Goal: Task Accomplishment & Management: Use online tool/utility

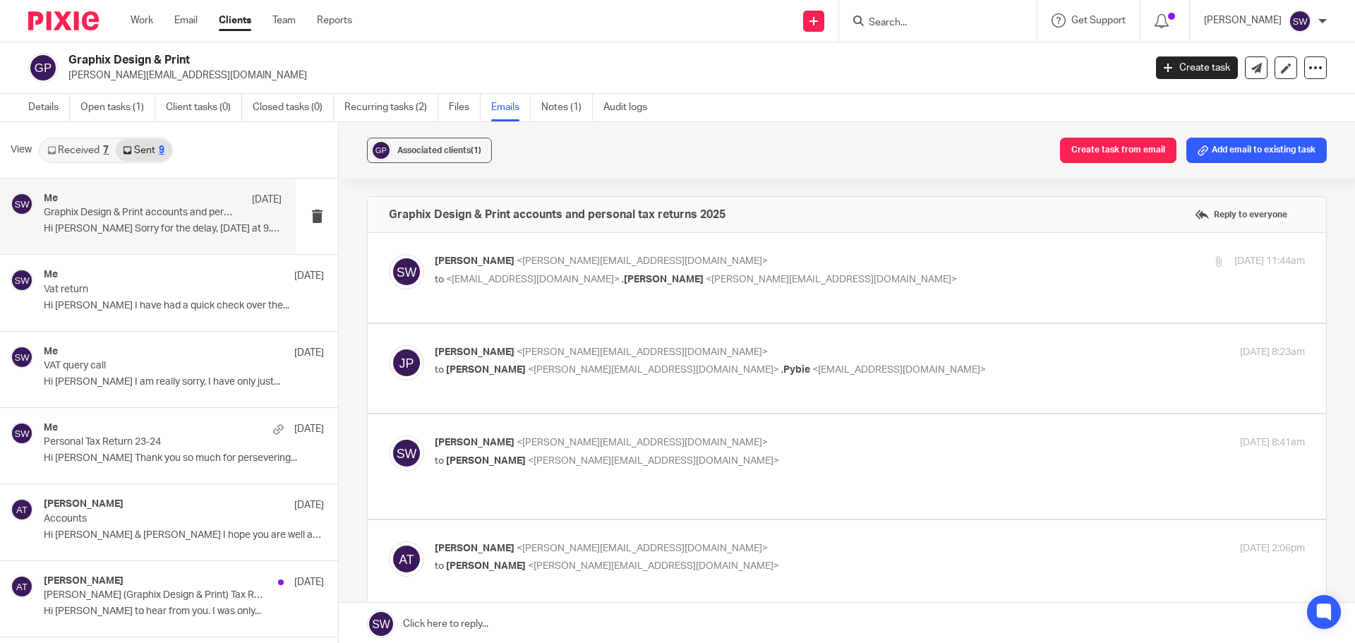
scroll to position [2, 0]
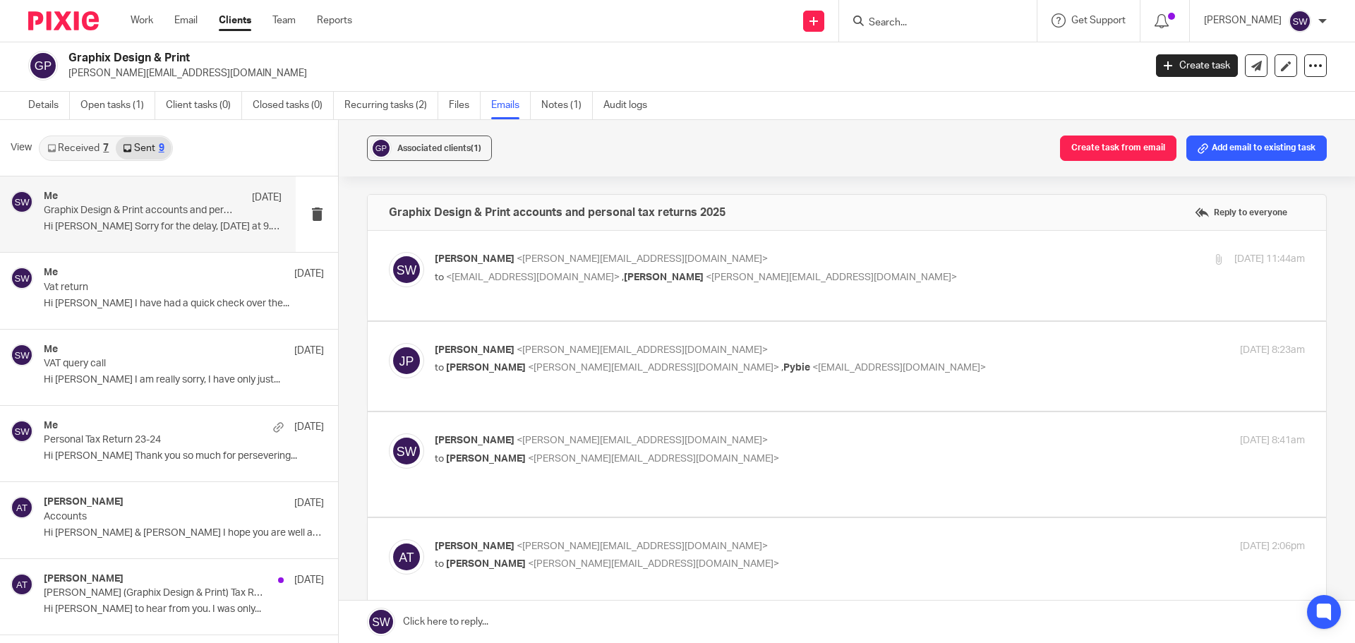
click at [906, 20] on input "Search" at bounding box center [931, 23] width 127 height 13
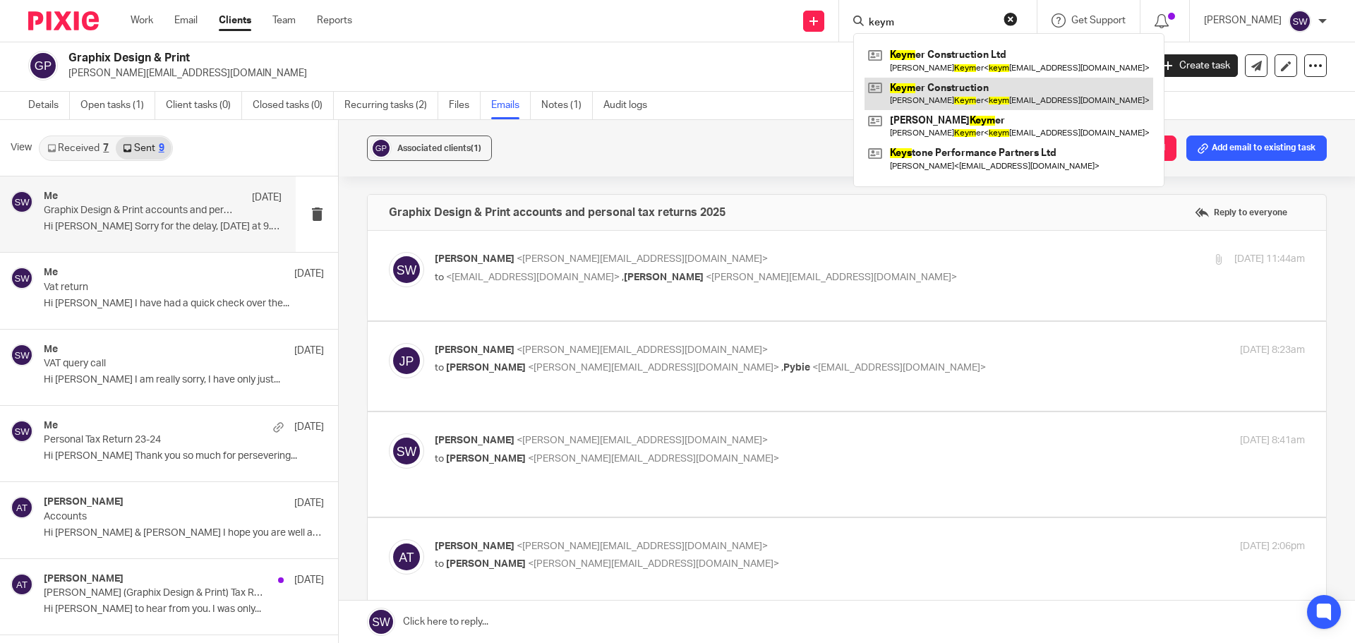
type input "keym"
click at [941, 96] on link at bounding box center [1009, 94] width 289 height 32
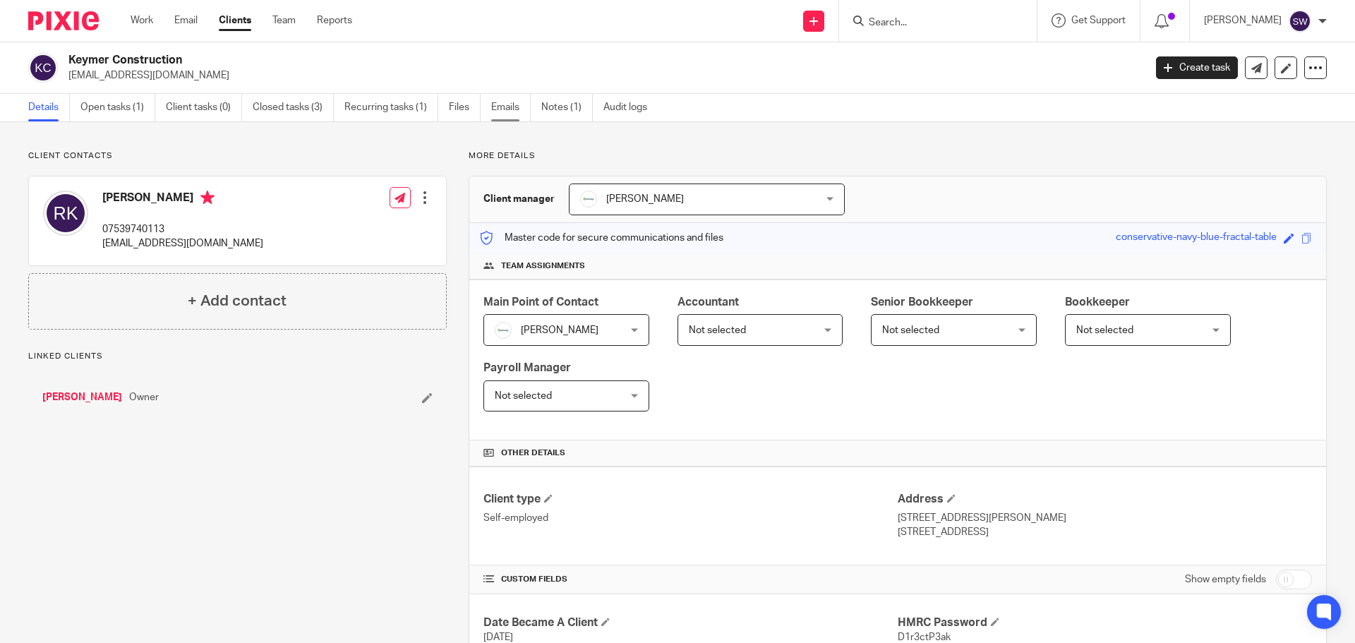
click at [514, 105] on link "Emails" at bounding box center [511, 108] width 40 height 28
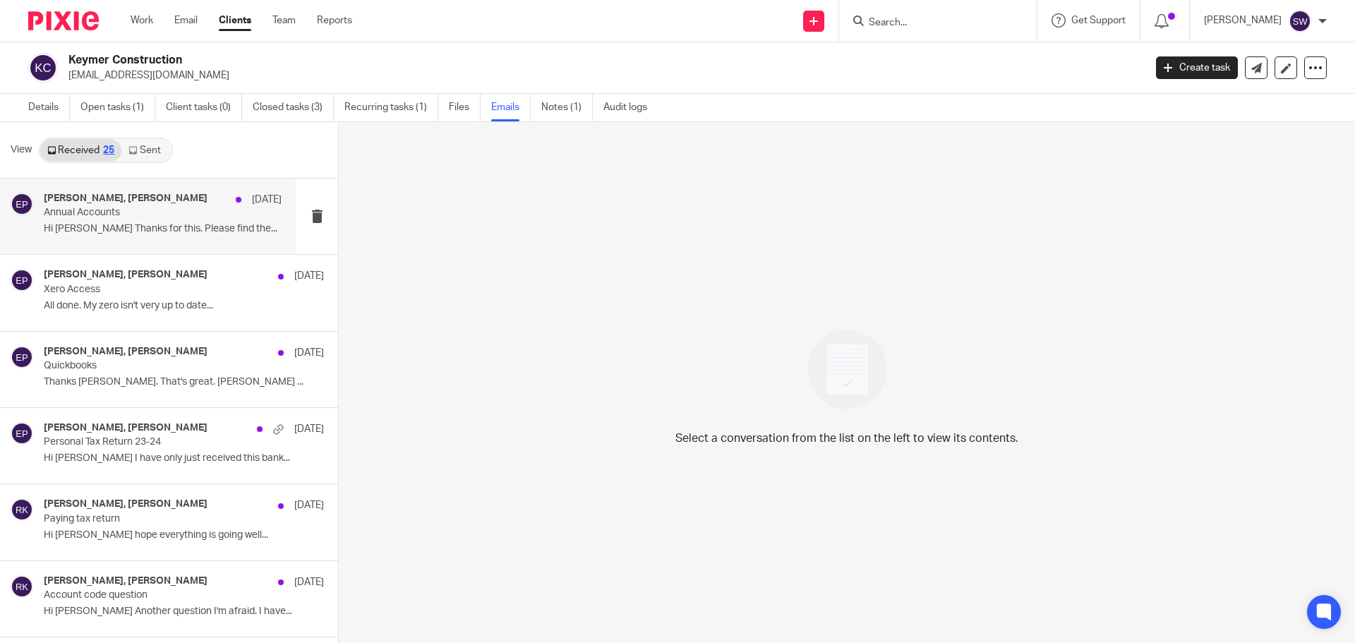
click at [114, 199] on h4 "Eve Parker, Ross Keymer" at bounding box center [126, 199] width 164 height 12
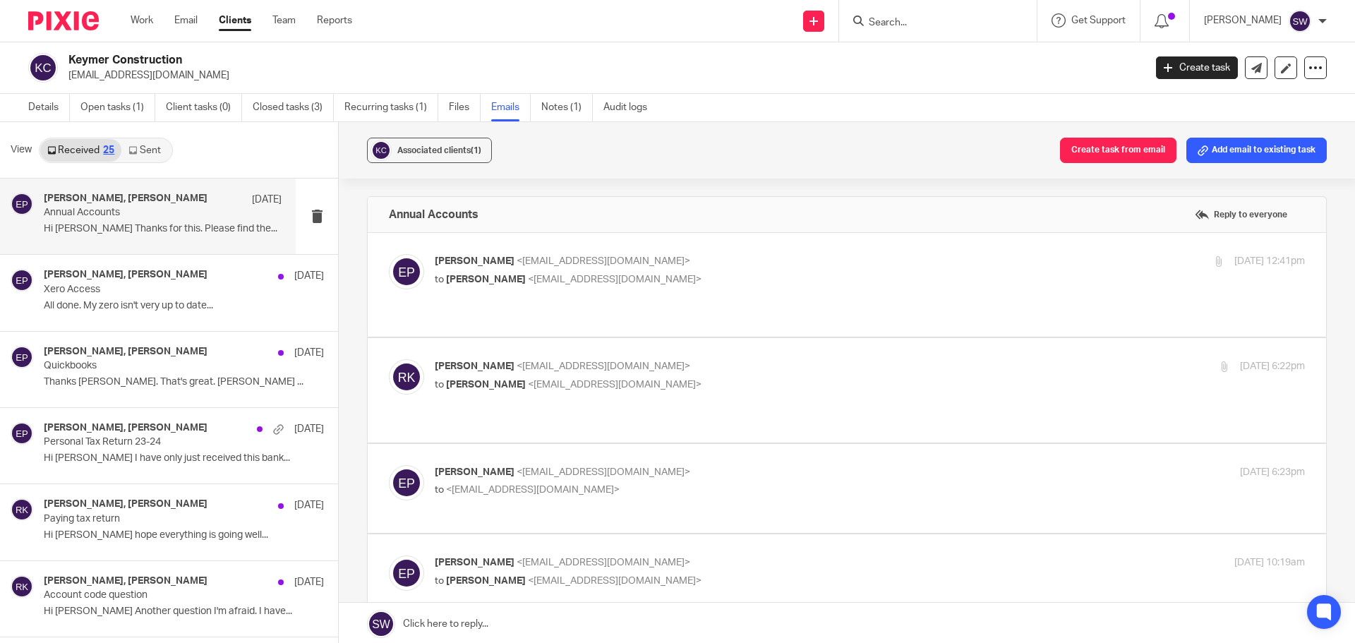
click at [734, 275] on p "to Ross Keymer <keymerconstruction@gmail.com>" at bounding box center [725, 279] width 580 height 15
checkbox input "true"
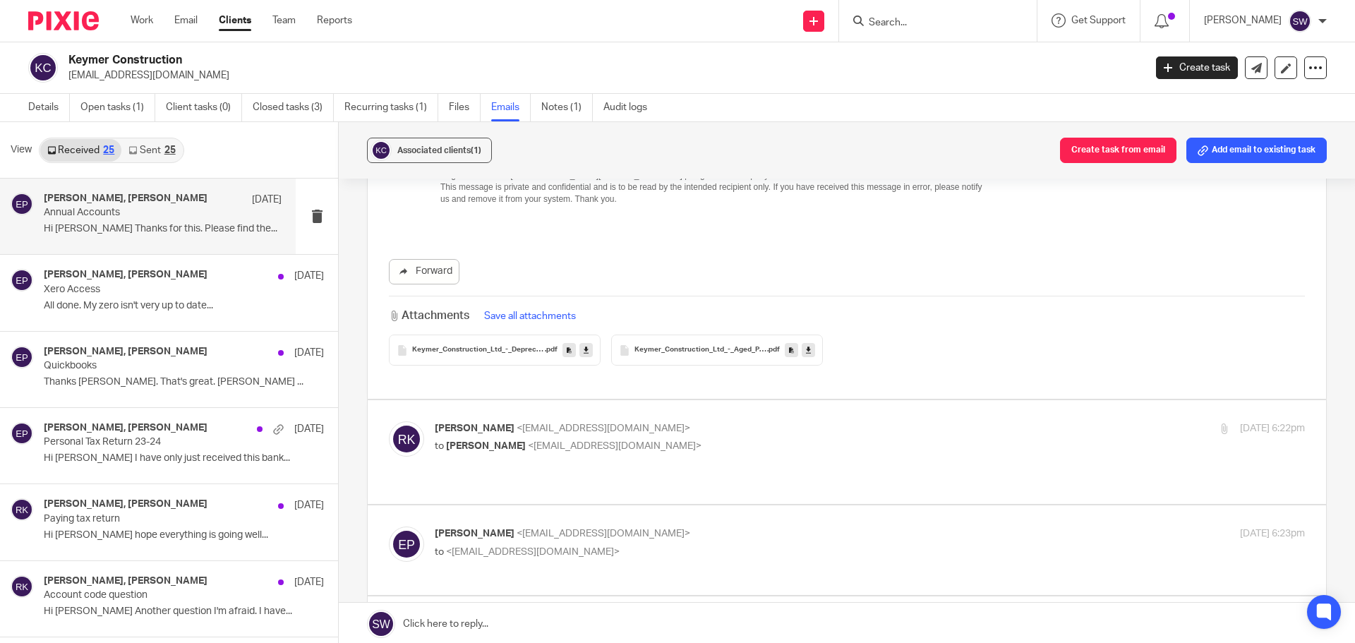
scroll to position [424, 0]
click at [729, 421] on p "Ross Keymer <keymerconstruction@gmail.com>" at bounding box center [725, 428] width 580 height 15
checkbox input "true"
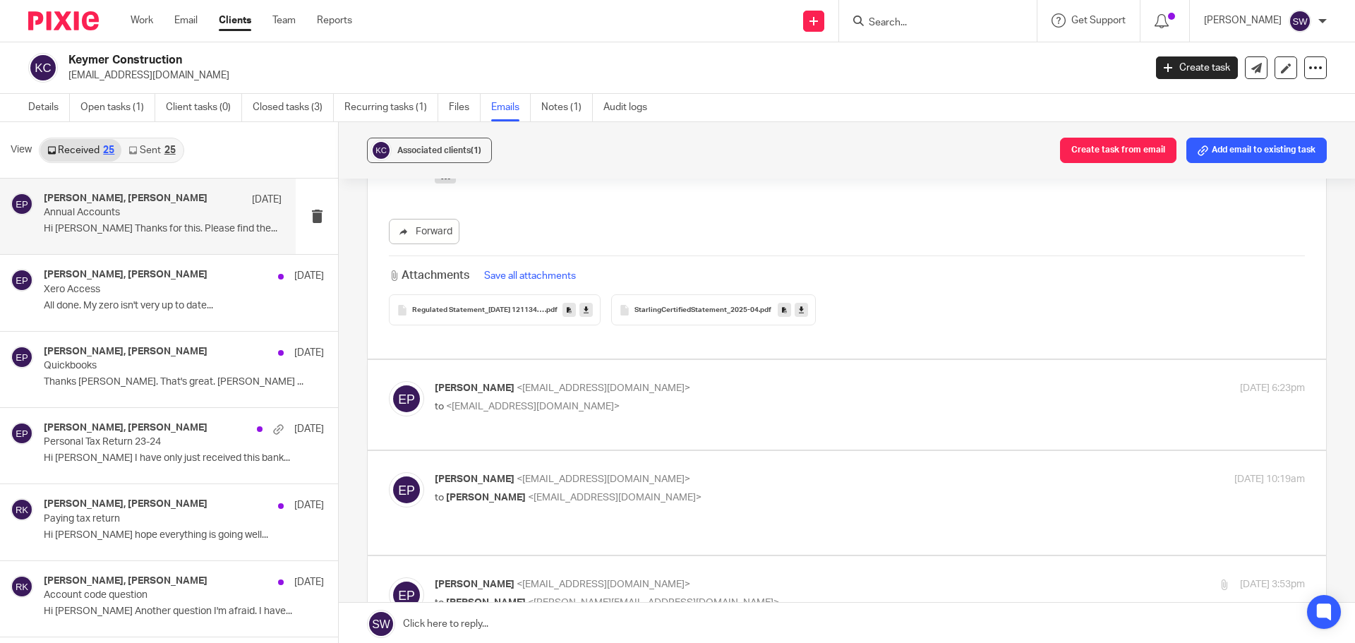
scroll to position [1200, 0]
click at [728, 392] on div "Eve Parker <eve@infinity-accounting.co.uk> to <keymerconstruction@gmail.com> 27…" at bounding box center [847, 403] width 916 height 47
click at [728, 399] on p "to <keymerconstruction@gmail.com>" at bounding box center [725, 406] width 580 height 15
checkbox input "true"
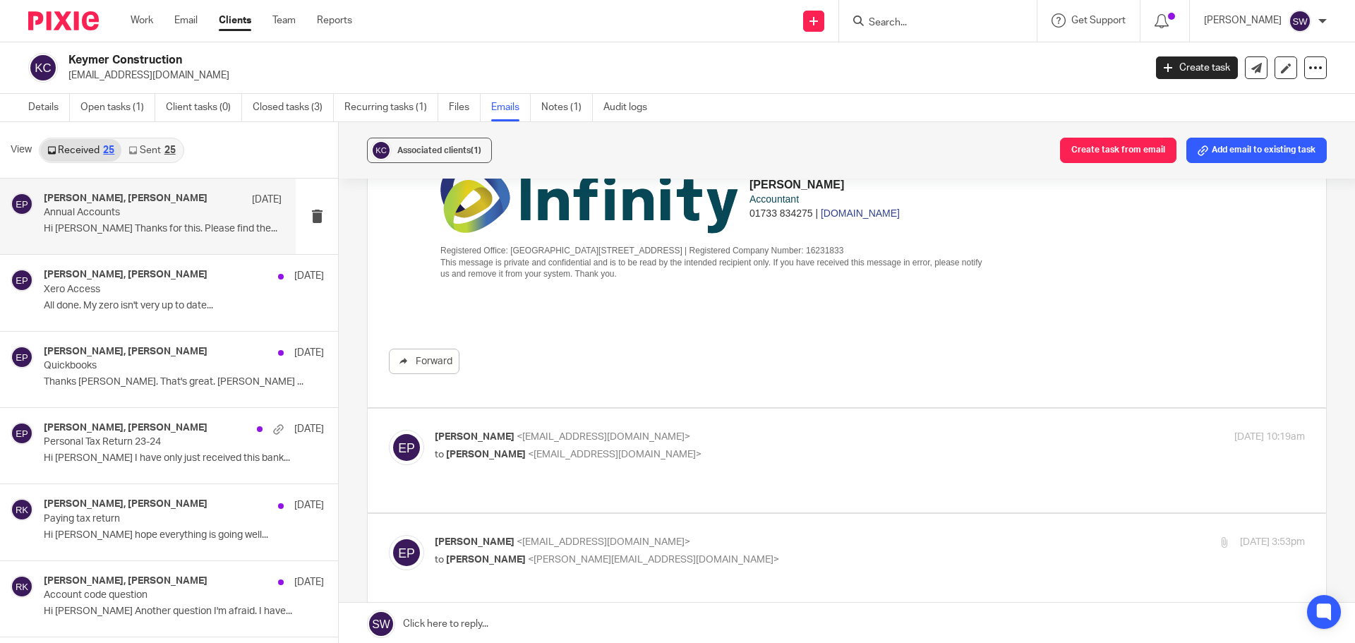
scroll to position [1623, 0]
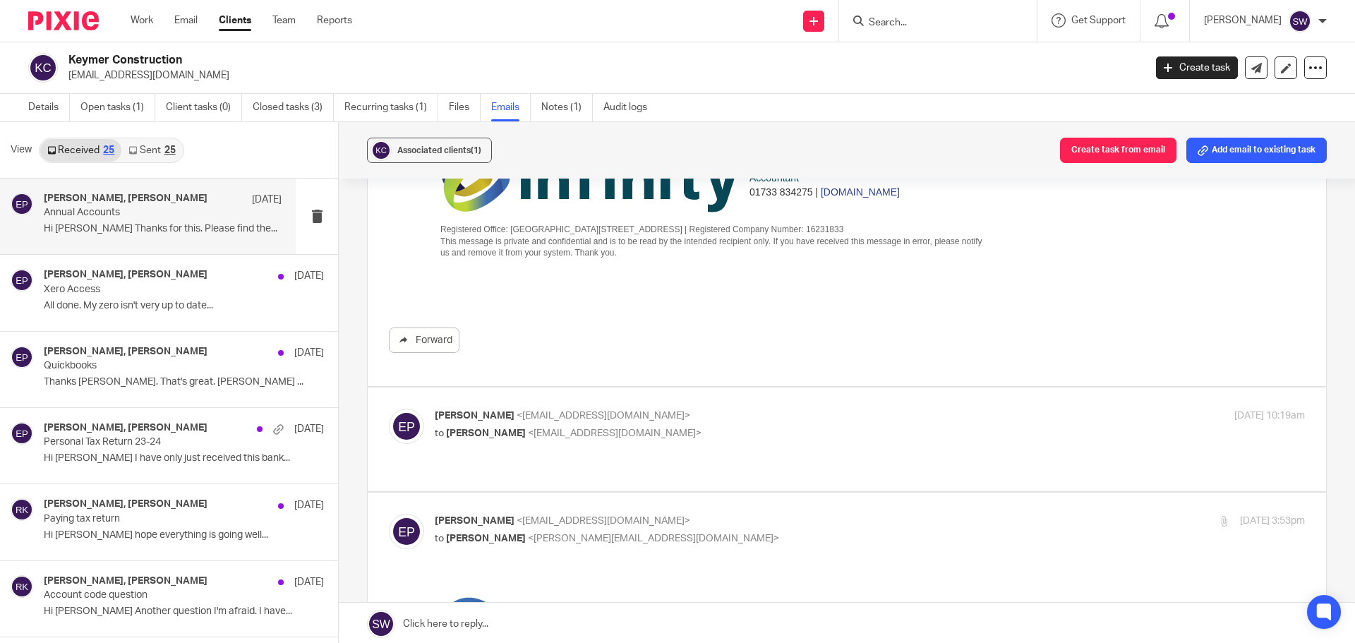
click at [752, 409] on div "Eve Parker <eve@infinity-accounting.co.uk> to Ross Keymer <keymerconstruction@g…" at bounding box center [725, 425] width 580 height 32
checkbox input "true"
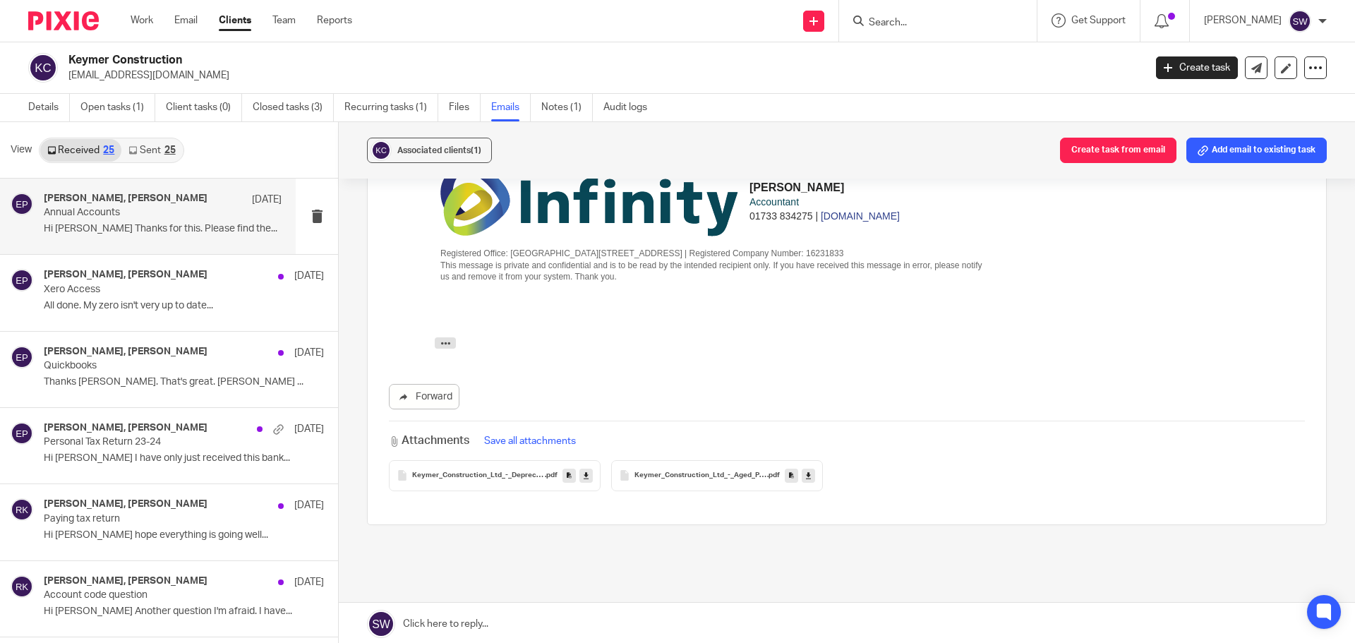
scroll to position [2541, 0]
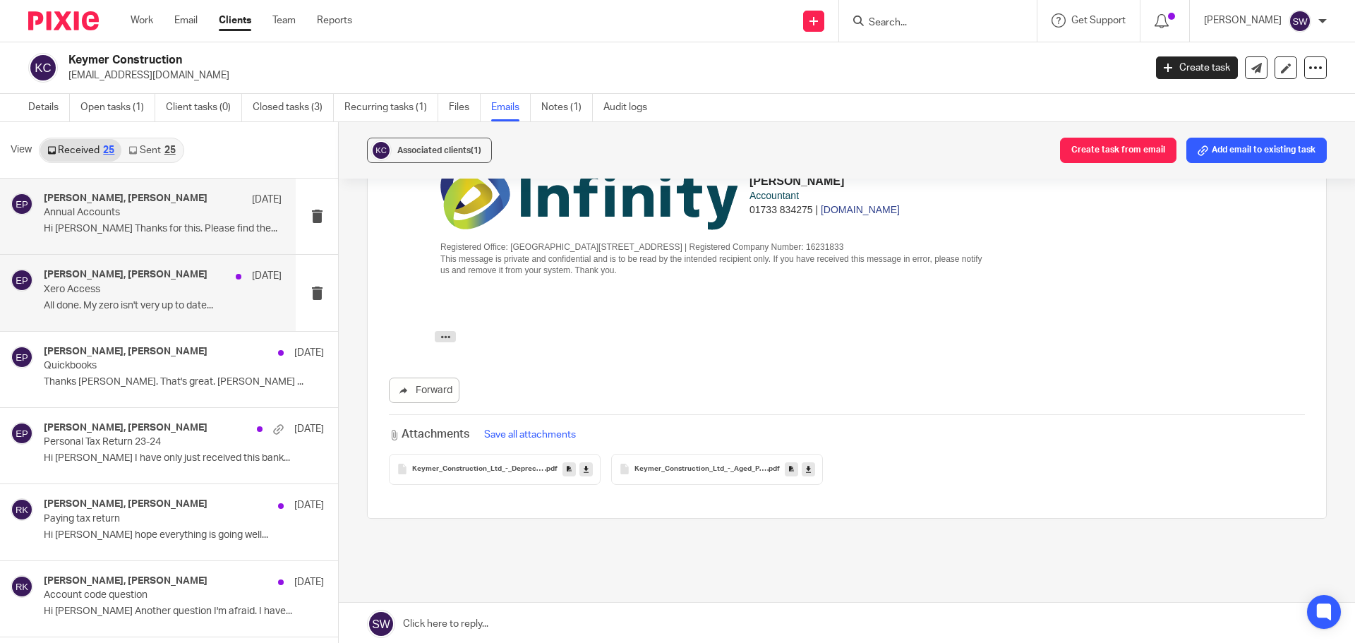
click at [159, 270] on h4 "Eve Parker, Ross Keymer" at bounding box center [126, 275] width 164 height 12
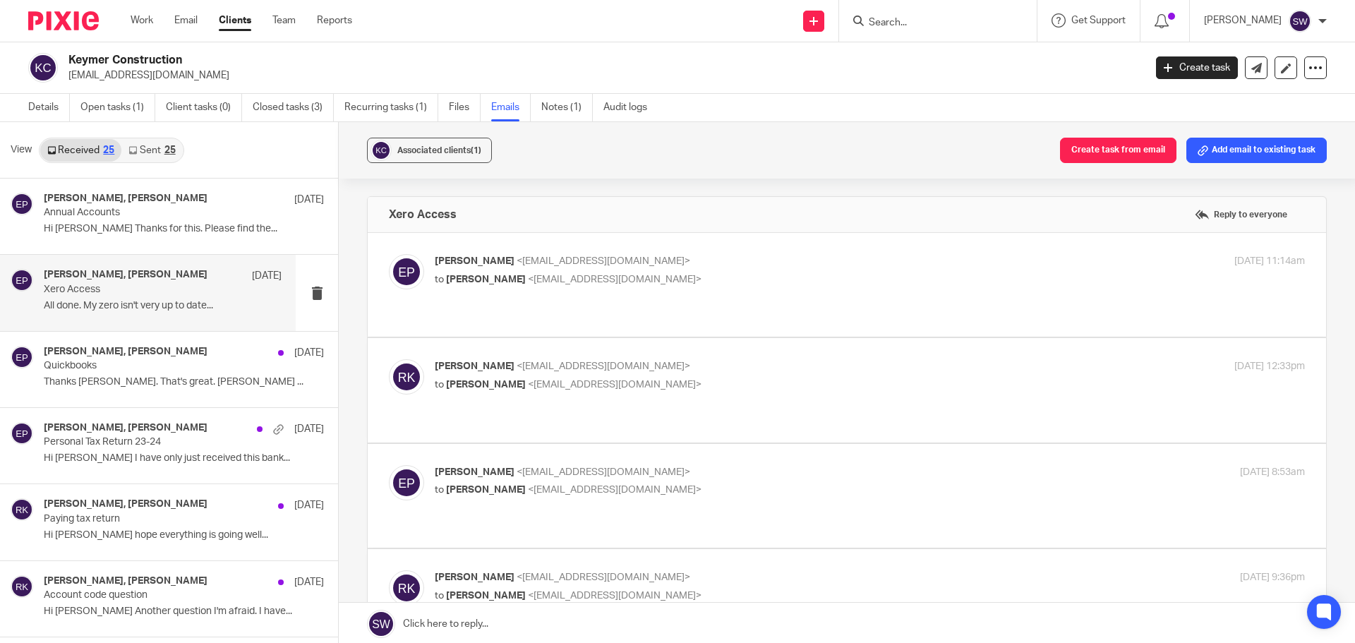
scroll to position [0, 0]
click at [760, 268] on p "Eve Parker <eve@infinity-accounting.co.uk>" at bounding box center [725, 261] width 580 height 15
checkbox input "true"
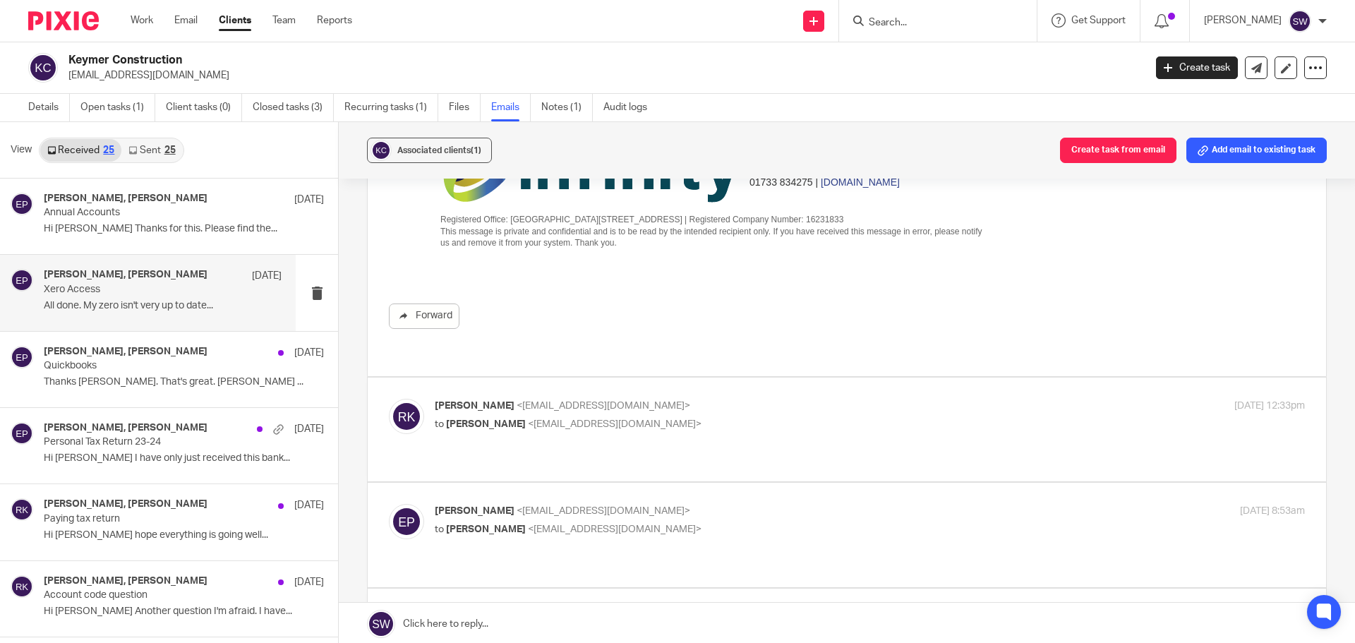
scroll to position [353, 0]
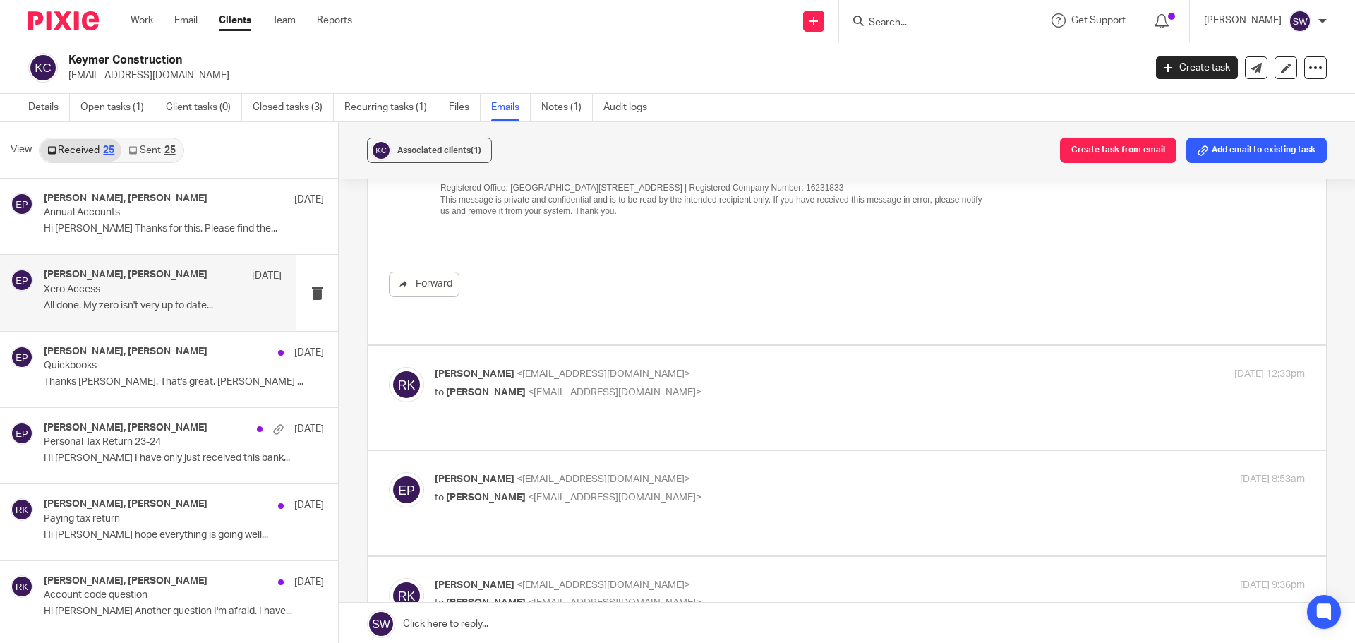
click at [822, 367] on p "Ross Keymer <keymerconstruction@gmail.com>" at bounding box center [725, 374] width 580 height 15
checkbox input "true"
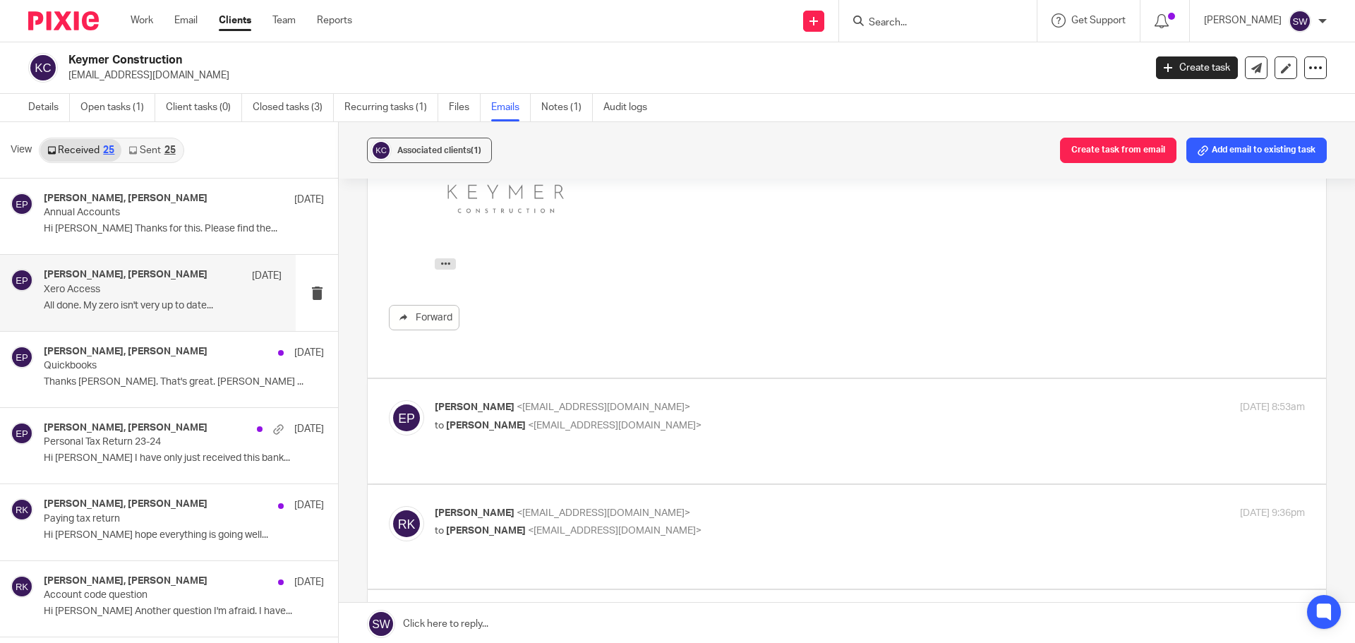
scroll to position [918, 0]
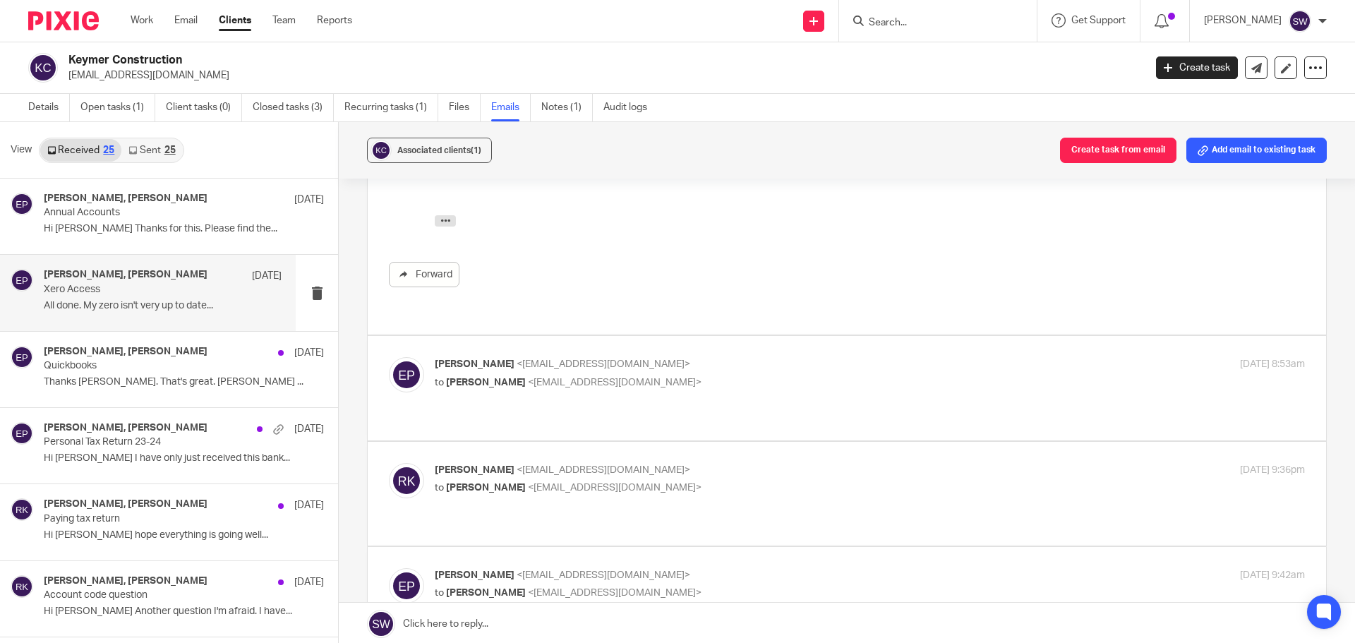
click at [824, 359] on div "Eve Parker <eve@infinity-accounting.co.uk> to Ross Keymer <keymerconstruction@g…" at bounding box center [725, 373] width 580 height 32
checkbox input "true"
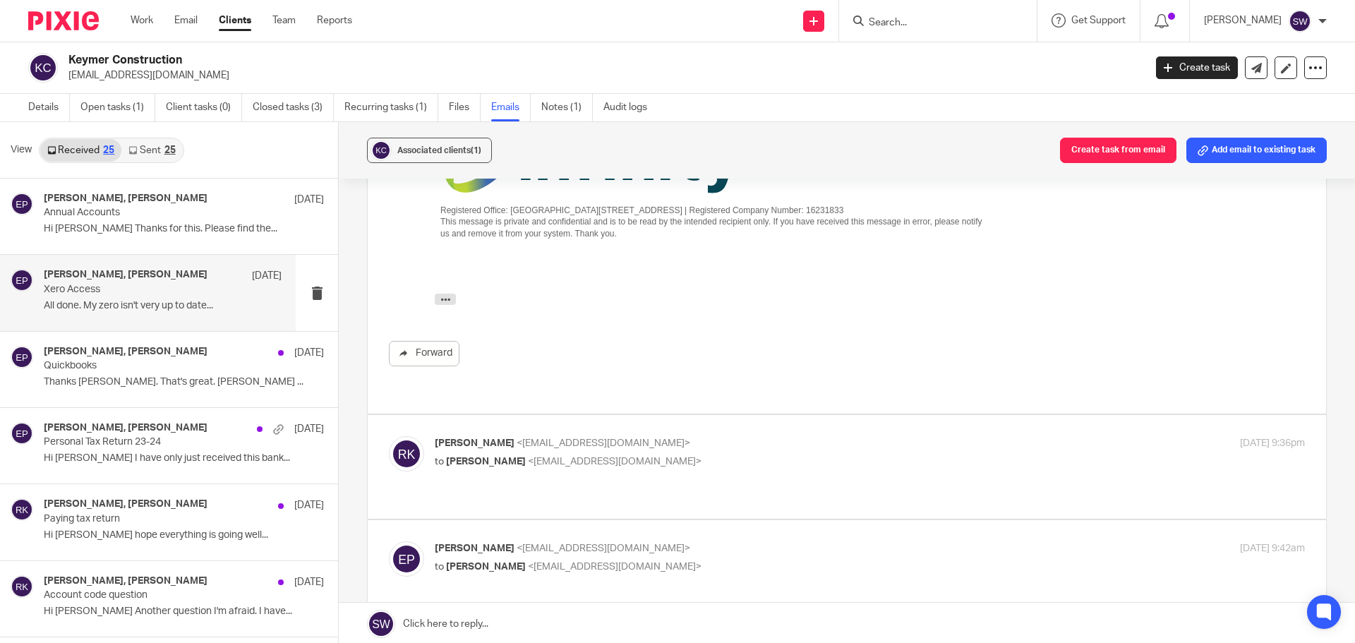
scroll to position [1341, 0]
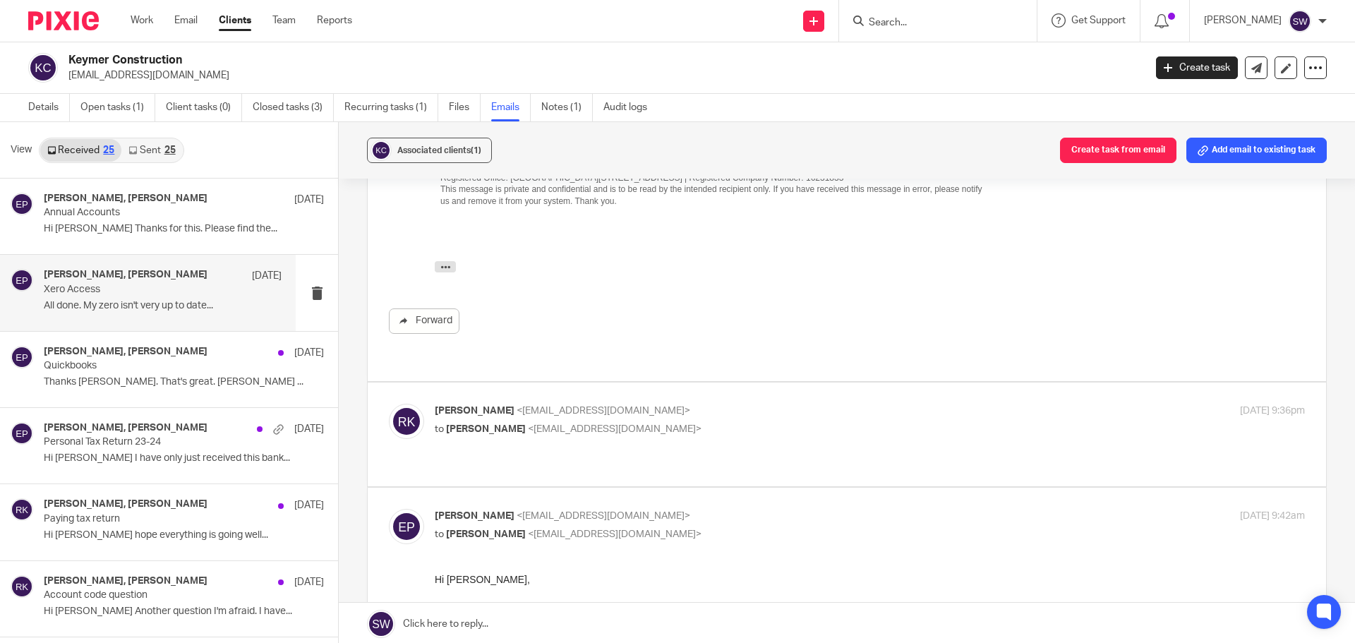
click at [824, 404] on div "Ross Keymer <keymerconstruction@gmail.com> to Eve Parker <eve@infinity-accounti…" at bounding box center [725, 420] width 580 height 32
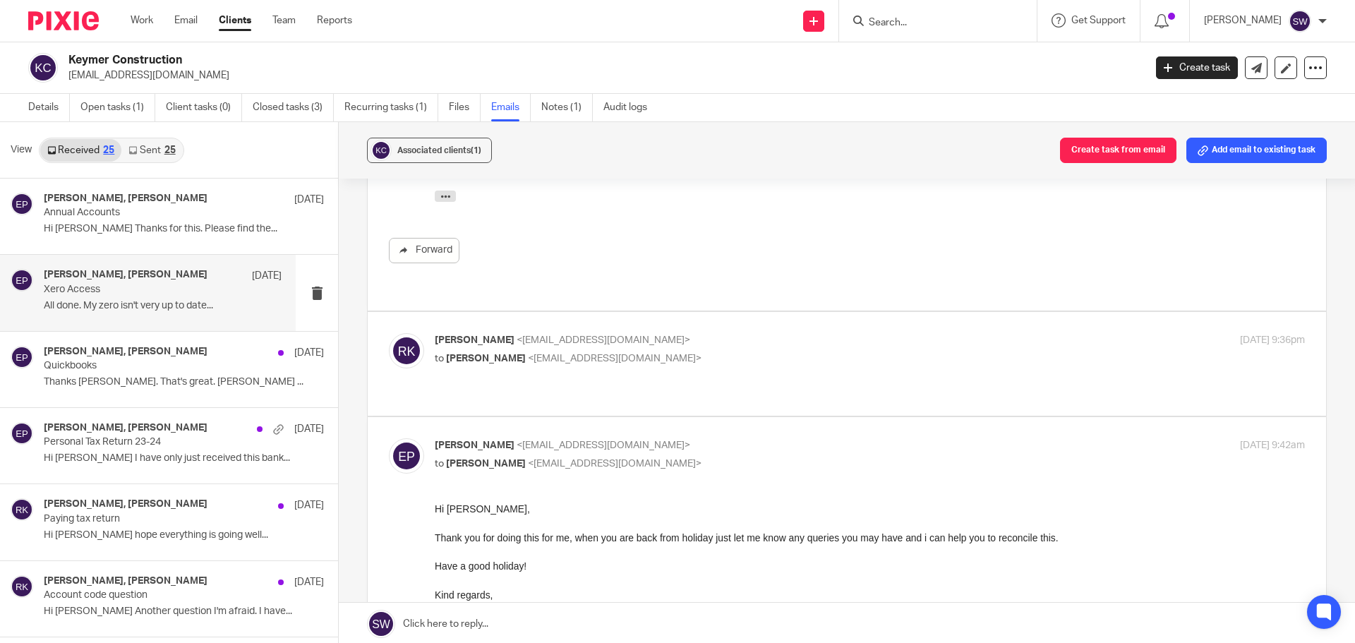
click at [826, 338] on div "Ross Keymer <keymerconstruction@gmail.com> to Eve Parker <eve@infinity-accounti…" at bounding box center [870, 350] width 870 height 35
click at [827, 352] on p "to Eve Parker <eve@infinity-accounting.co.uk>" at bounding box center [725, 359] width 580 height 15
checkbox input "true"
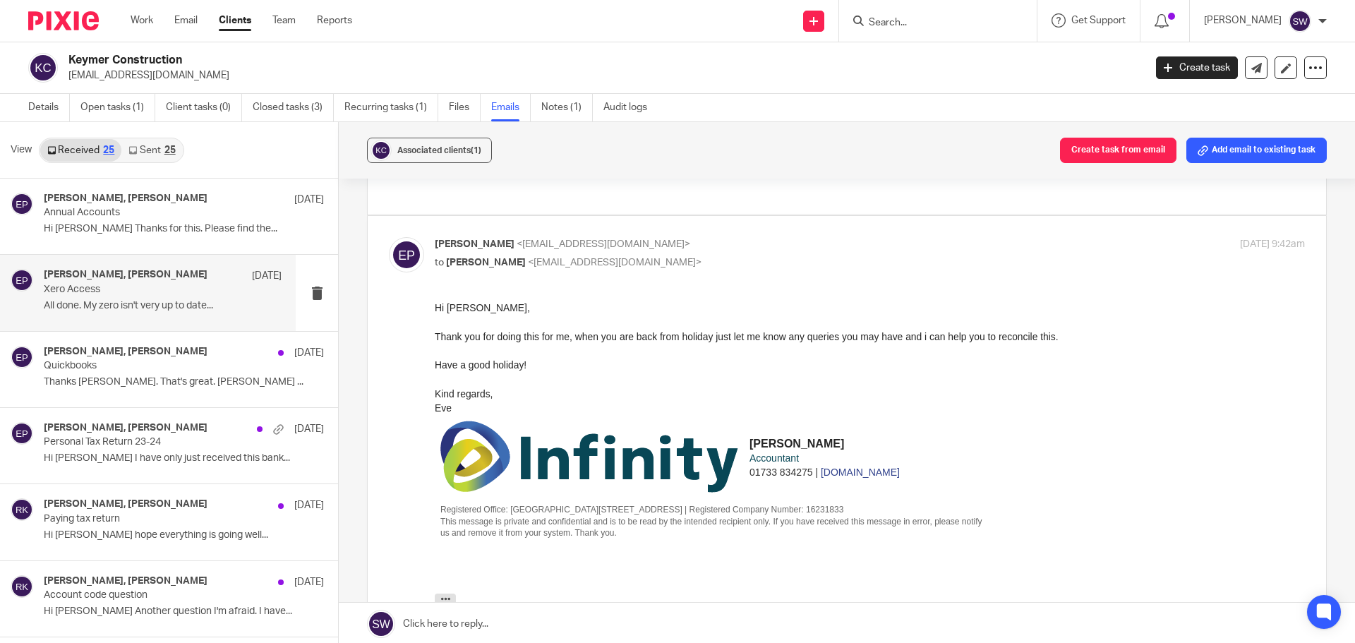
scroll to position [1946, 0]
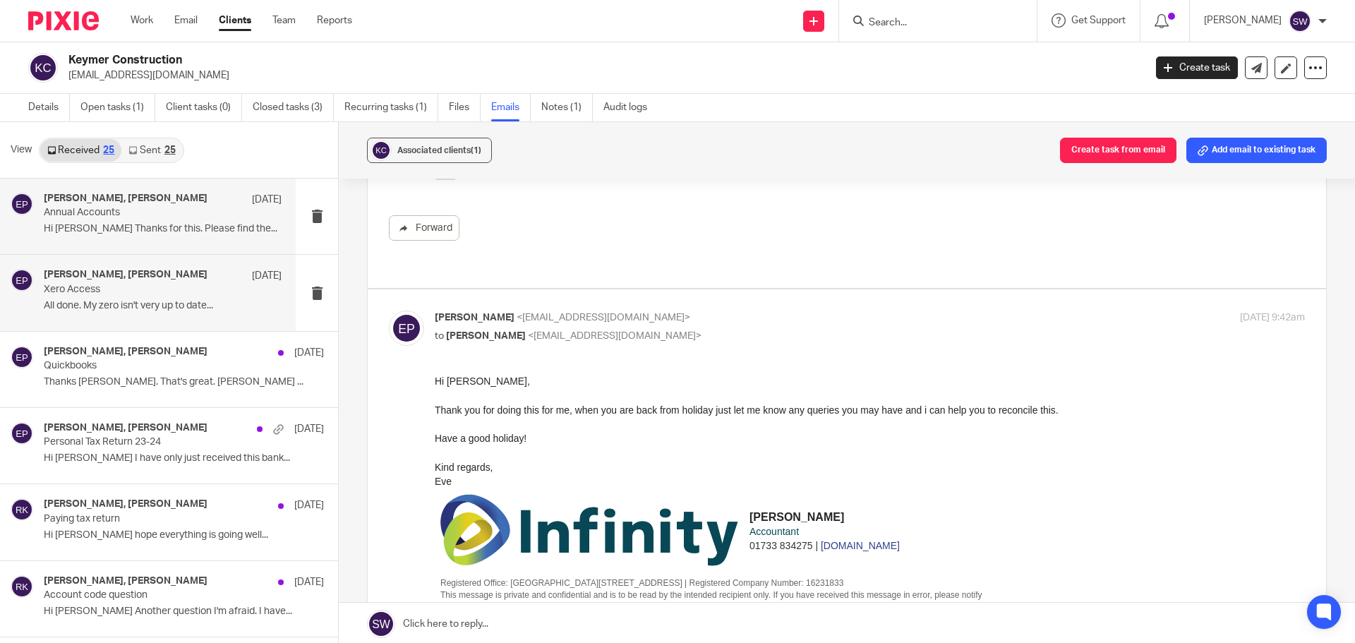
click at [136, 221] on div "Eve Parker, Ross Keymer 27 Aug Annual Accounts Hi Eve Thanks for this. Please f…" at bounding box center [163, 216] width 238 height 47
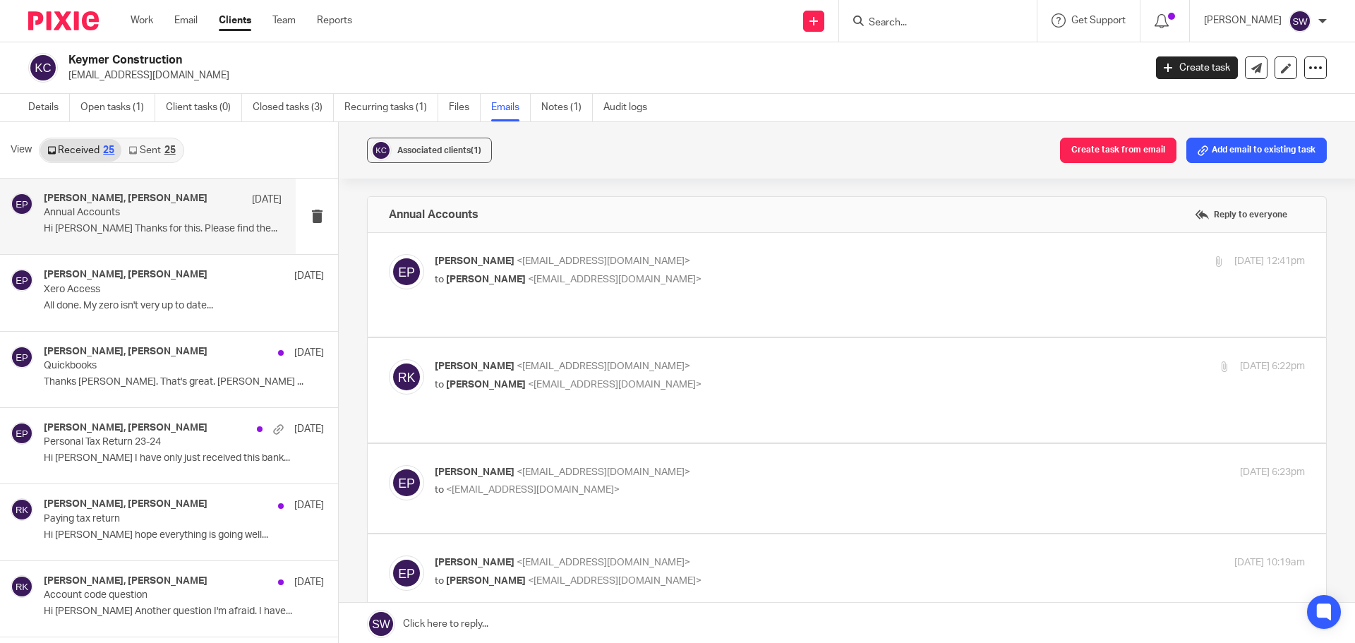
scroll to position [0, 0]
